Goal: Check status: Check status

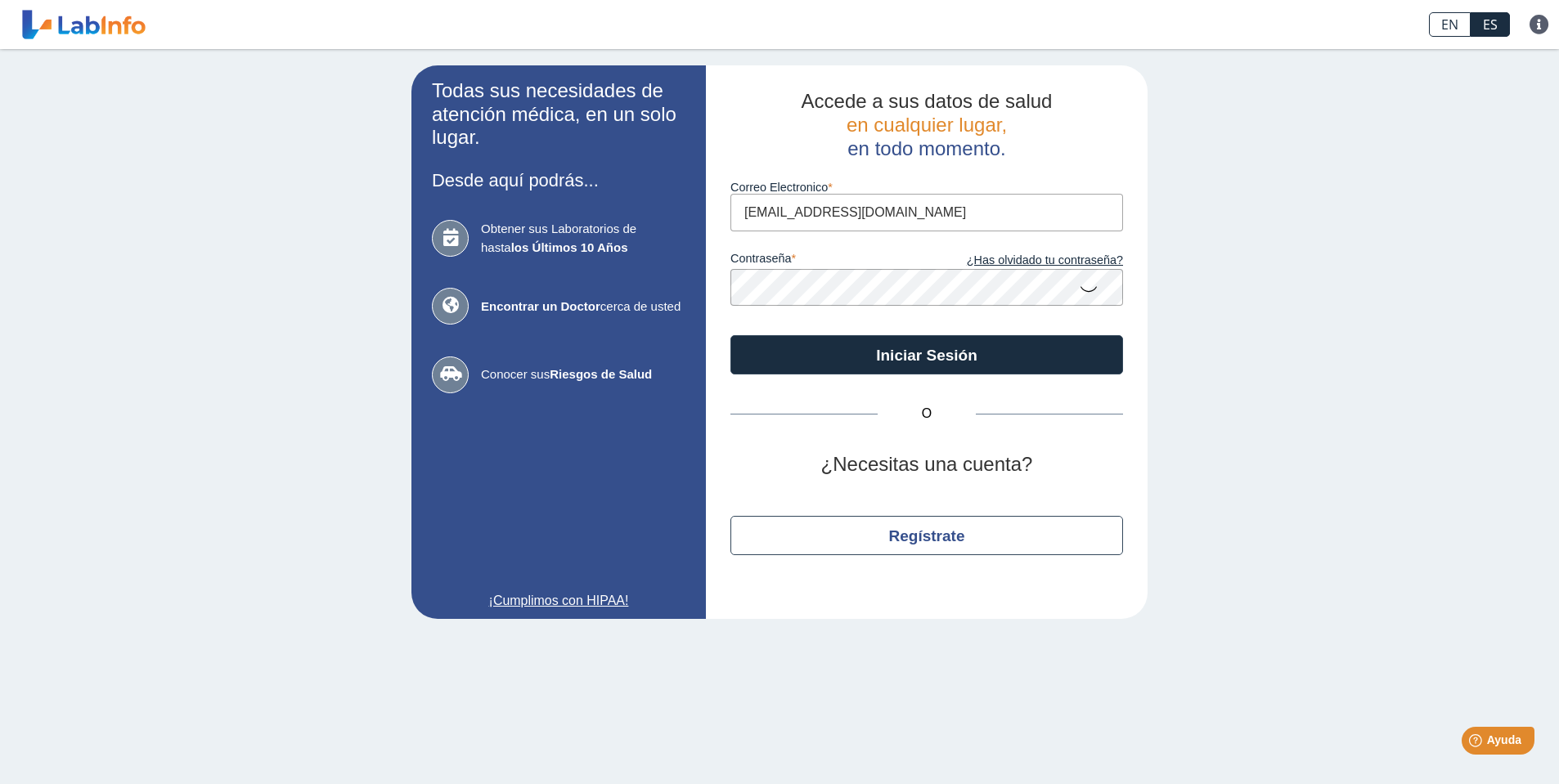
type input "[EMAIL_ADDRESS][DOMAIN_NAME]"
click at [927, 353] on button "Iniciar Sesión" at bounding box center [927, 355] width 393 height 39
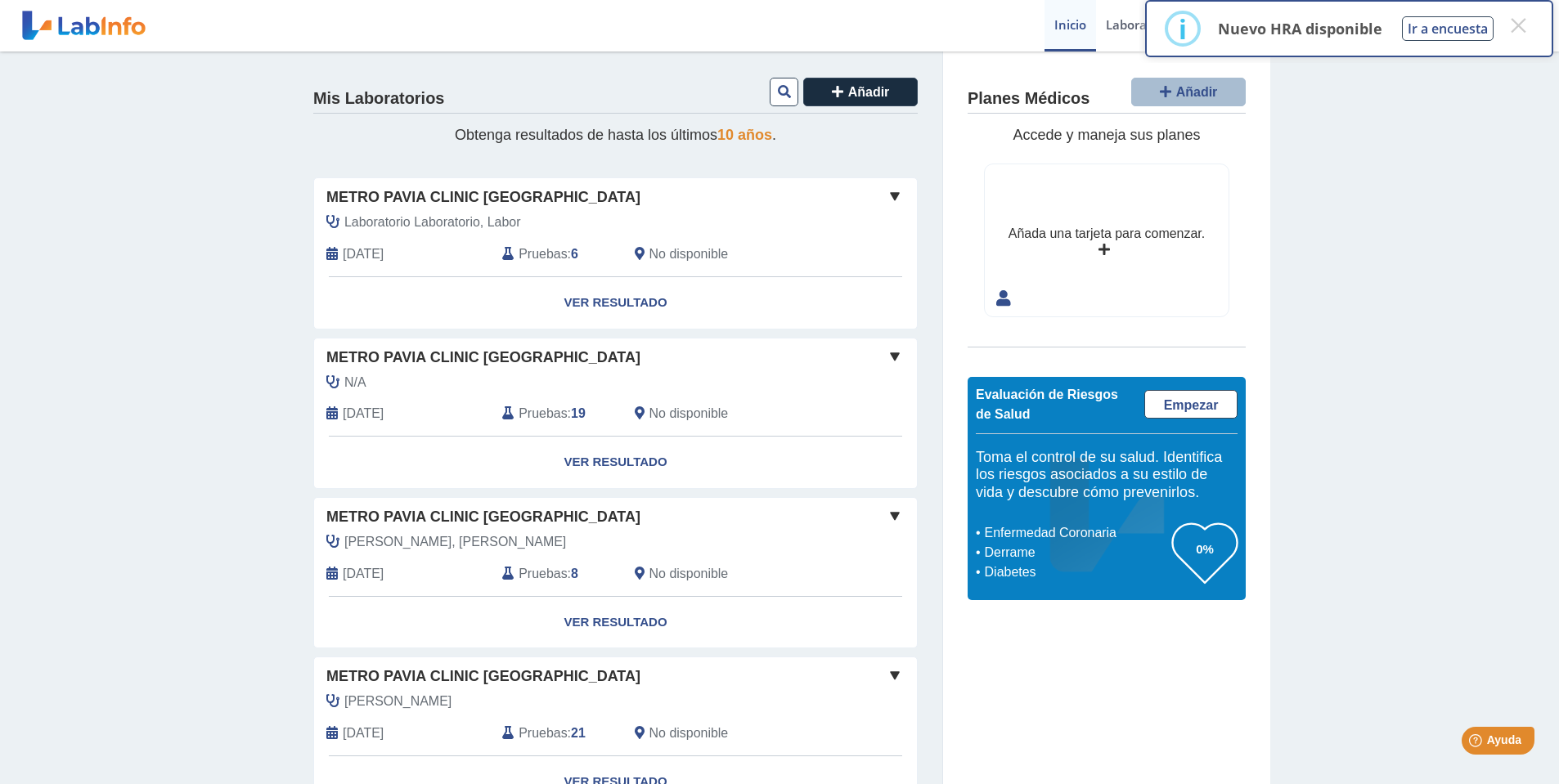
scroll to position [3, 0]
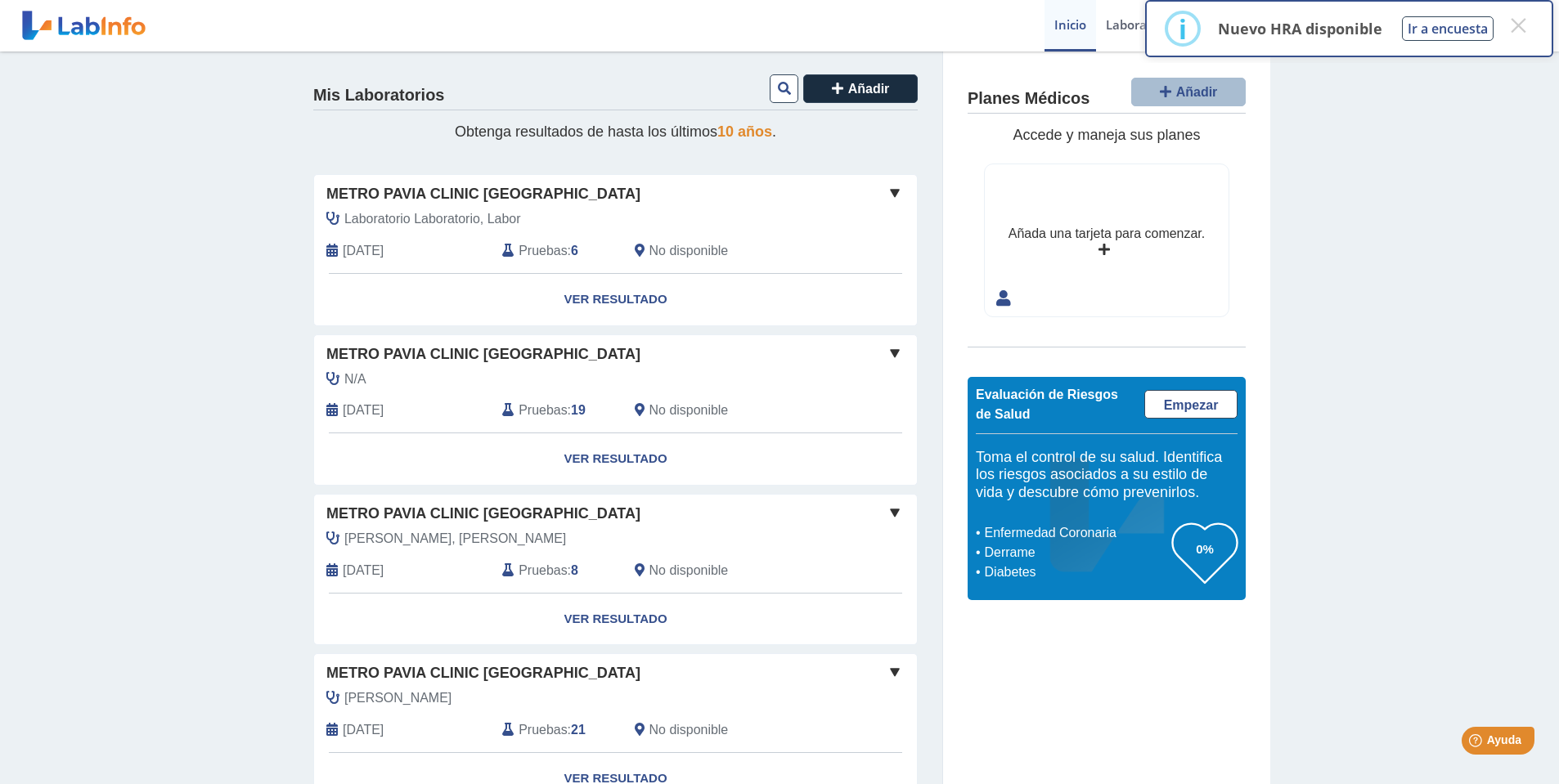
click at [893, 188] on span at bounding box center [894, 193] width 20 height 20
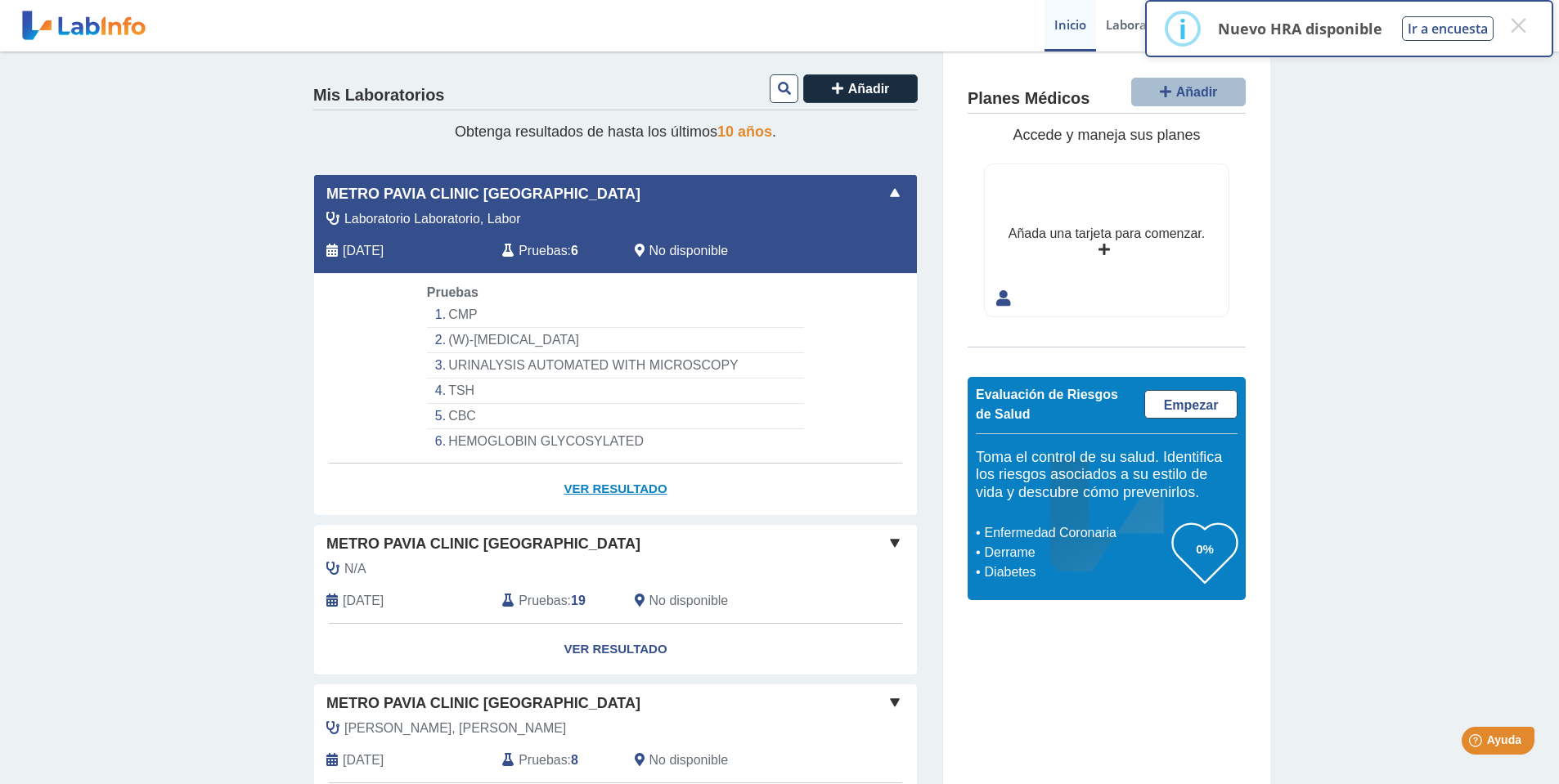
click at [632, 485] on link "Ver Resultado" at bounding box center [615, 490] width 603 height 52
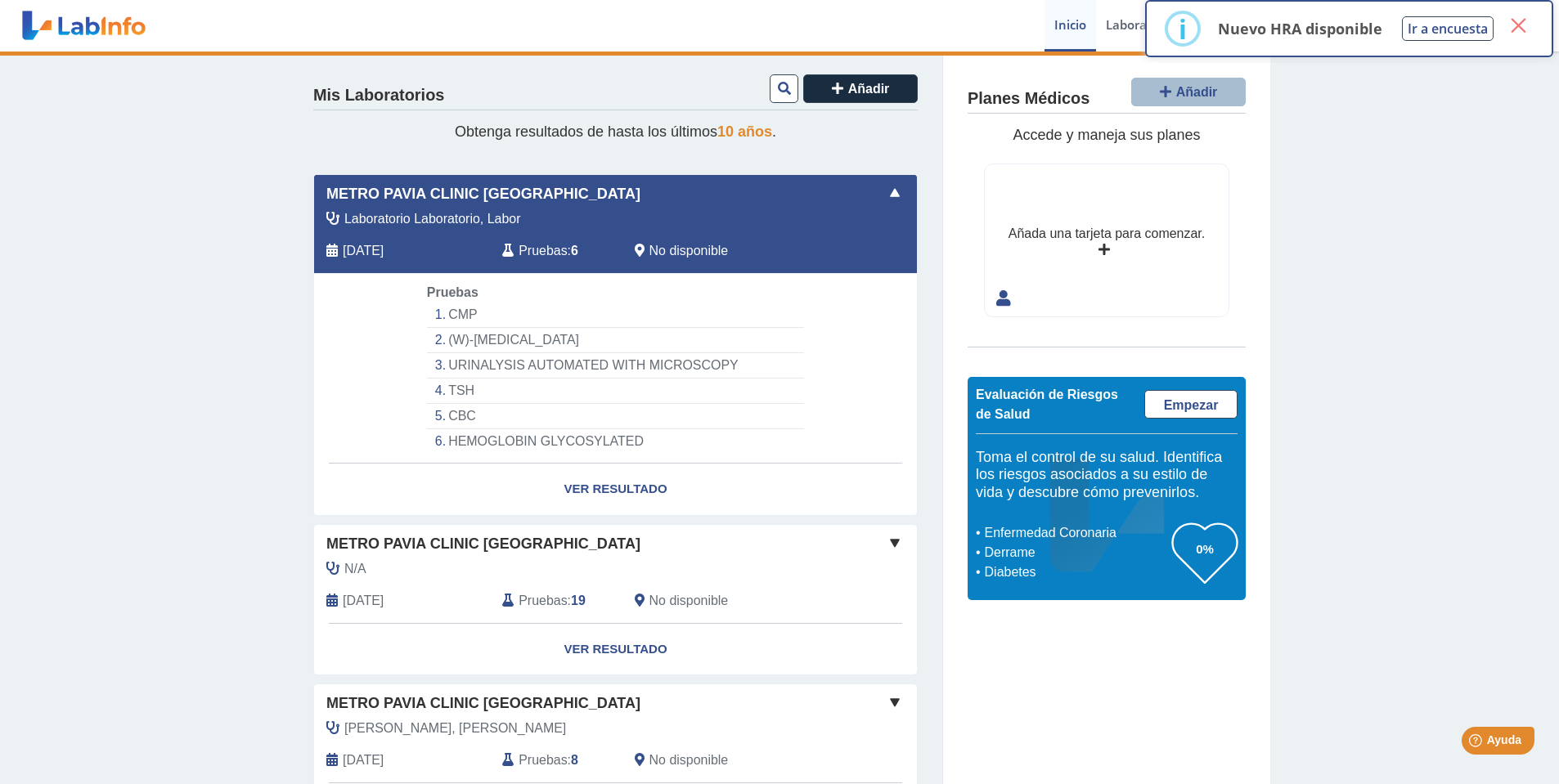
click at [1516, 25] on button "×" at bounding box center [1518, 25] width 30 height 30
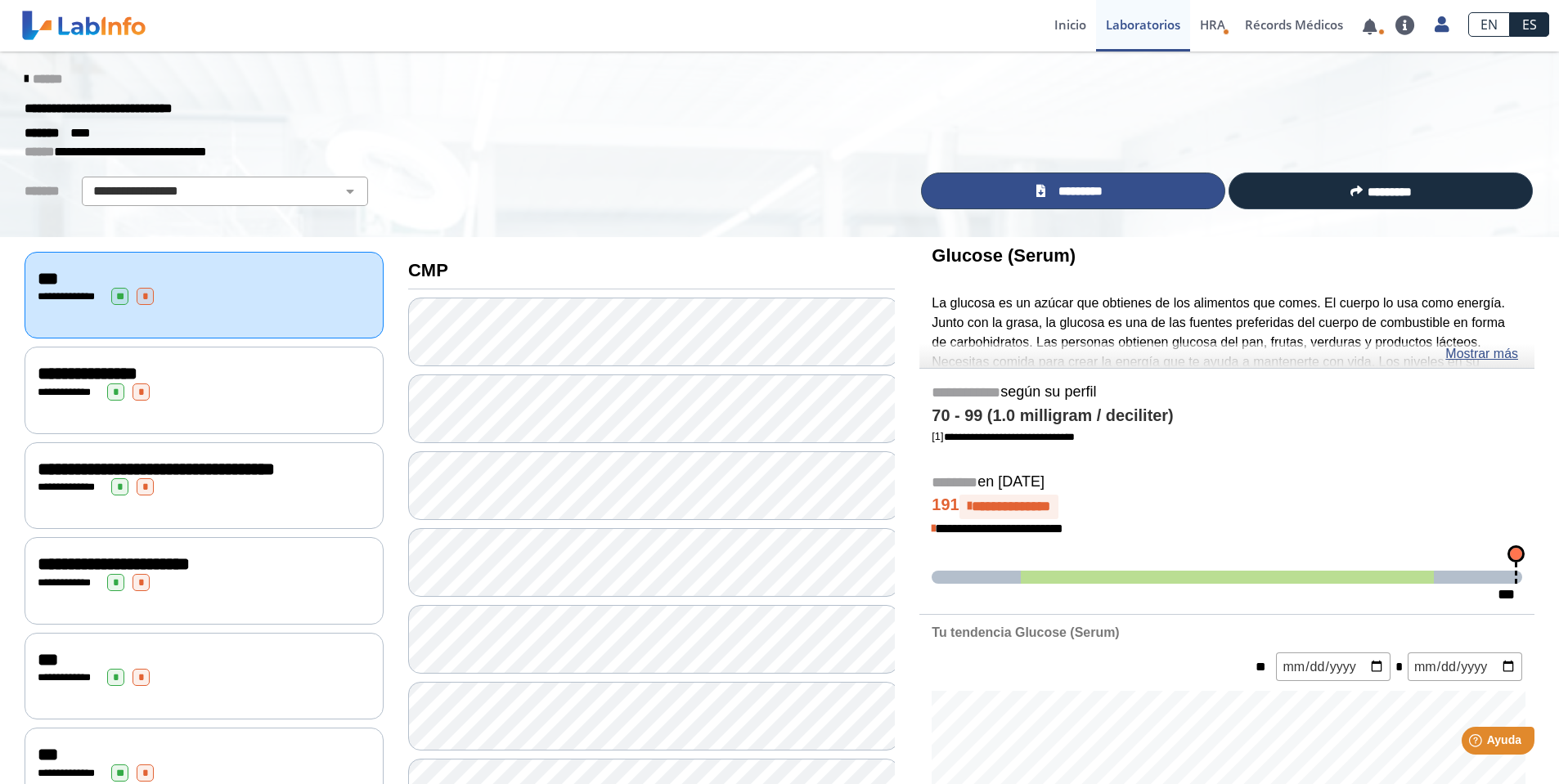
click at [1119, 193] on link "*********" at bounding box center [1073, 190] width 305 height 36
